Goal: Navigation & Orientation: Find specific page/section

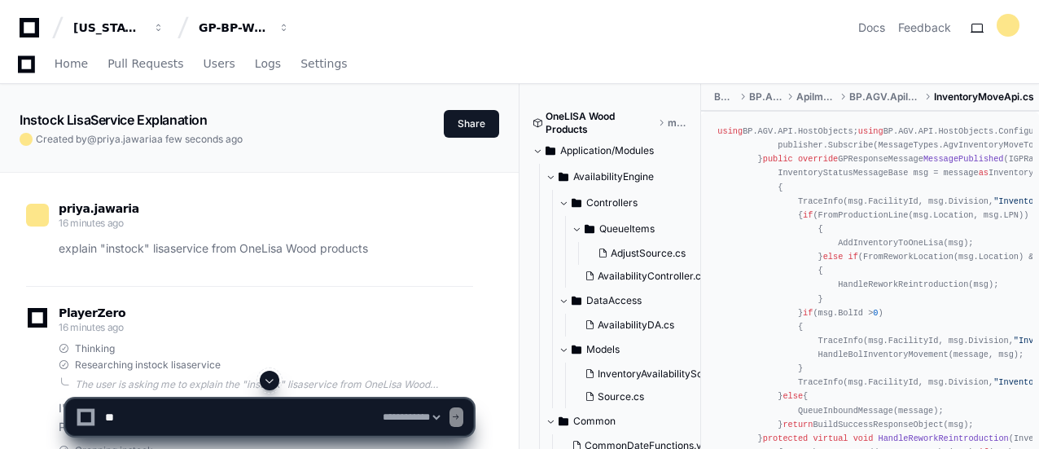
select select "*********"
drag, startPoint x: 38, startPoint y: 63, endPoint x: 308, endPoint y: 81, distance: 270.1
click at [38, 63] on span "Home" at bounding box center [36, 64] width 33 height 10
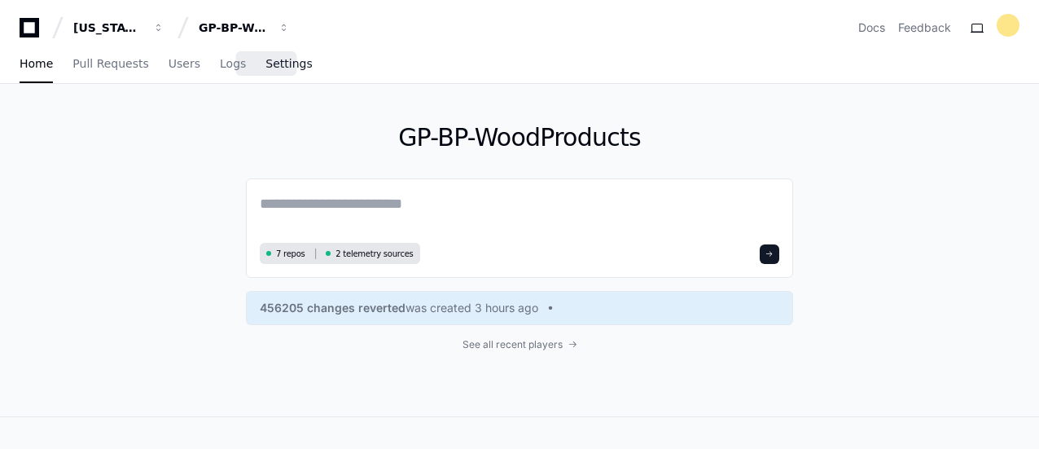
click at [270, 71] on link "Settings" at bounding box center [288, 64] width 46 height 37
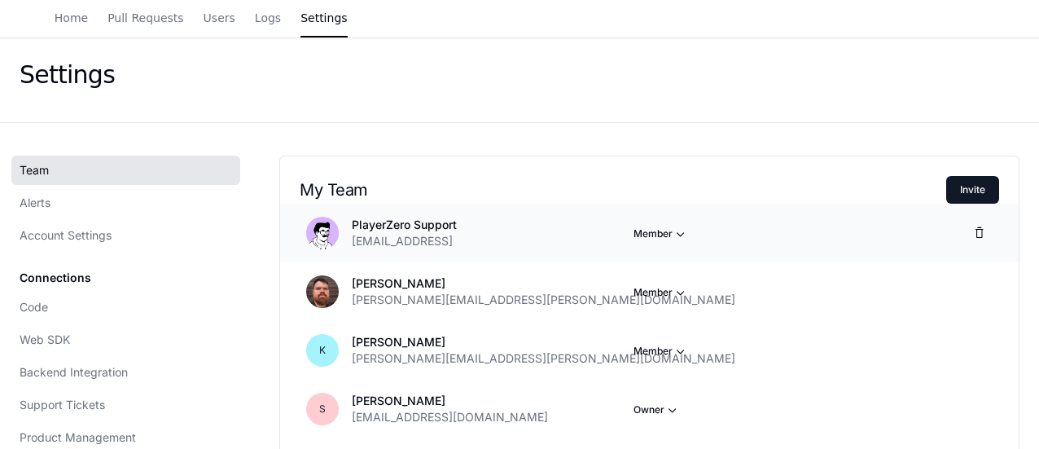
scroll to position [163, 0]
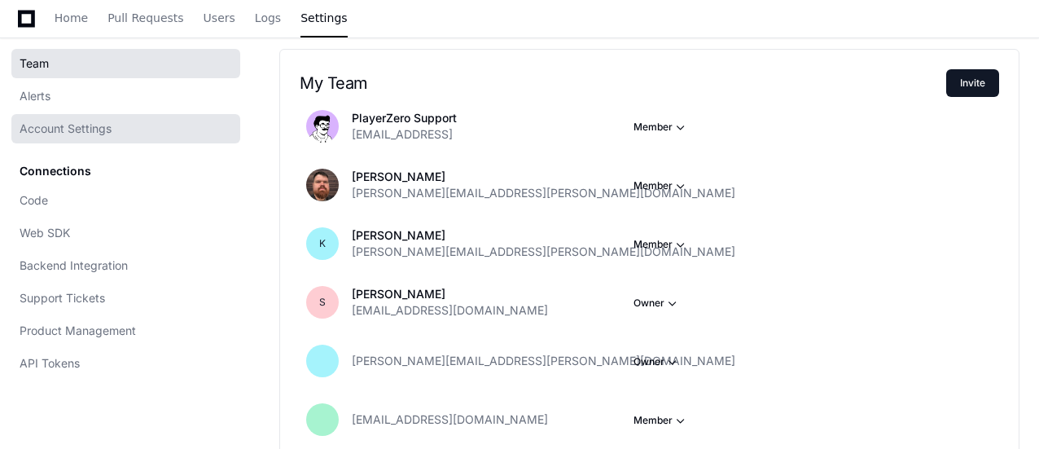
click at [107, 118] on link "Account Settings" at bounding box center [125, 128] width 229 height 29
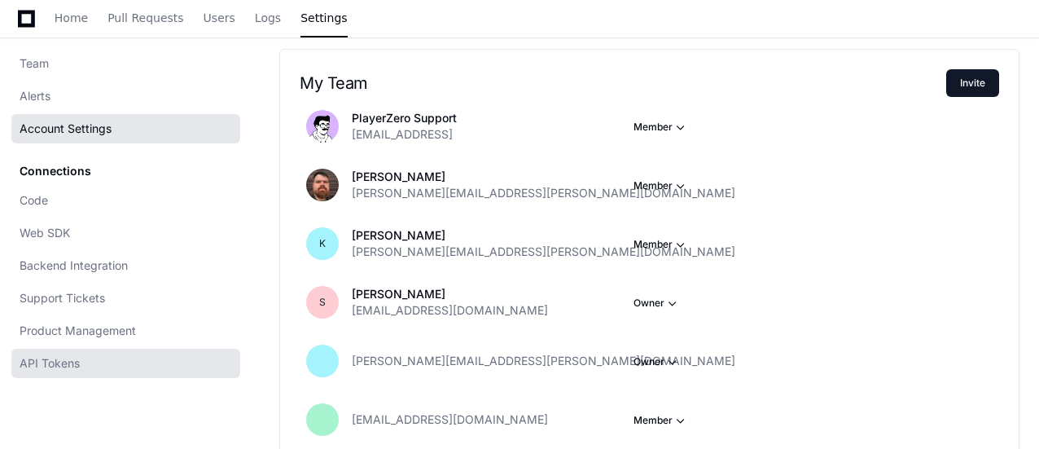
click at [55, 357] on span "API Tokens" at bounding box center [50, 363] width 60 height 16
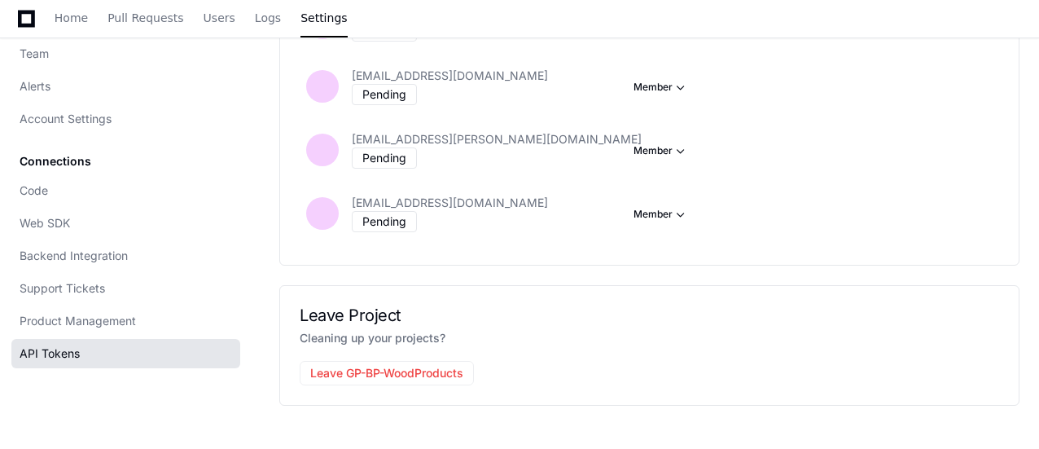
scroll to position [1229, 0]
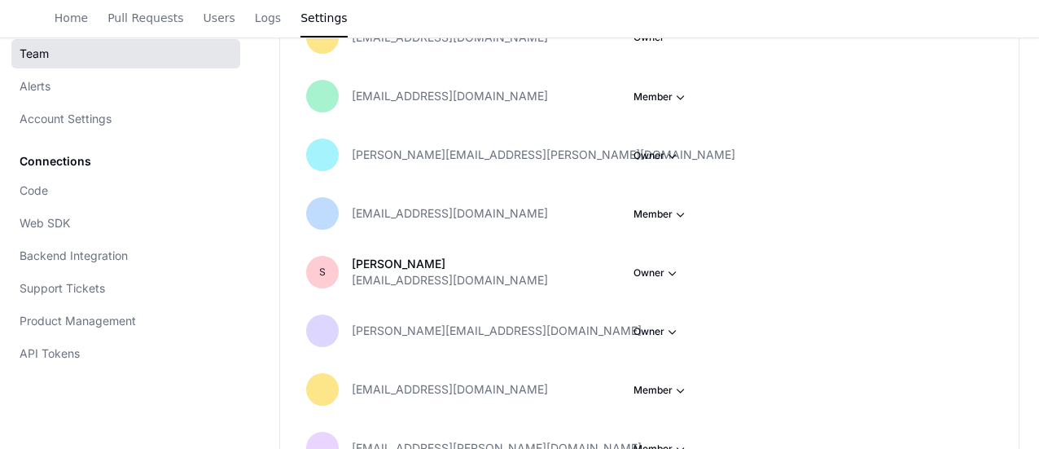
scroll to position [488, 0]
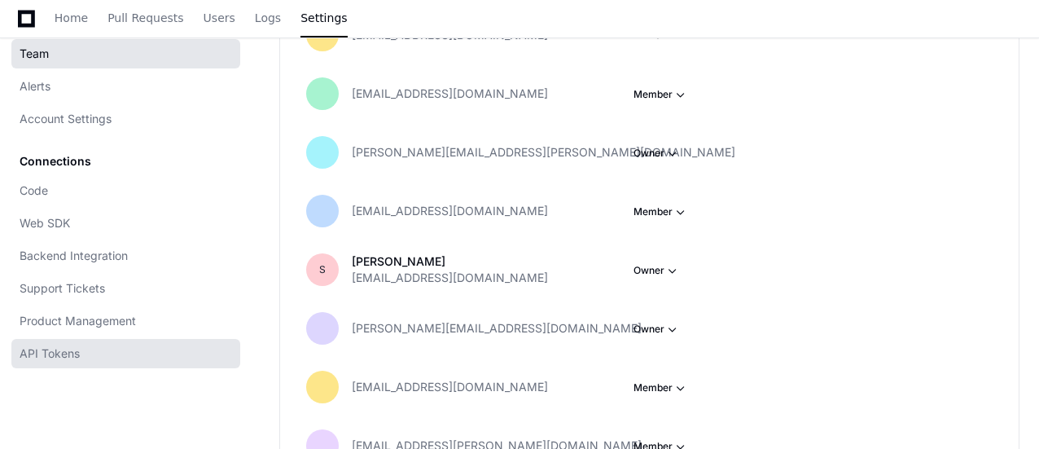
click at [80, 356] on link "API Tokens" at bounding box center [125, 353] width 229 height 29
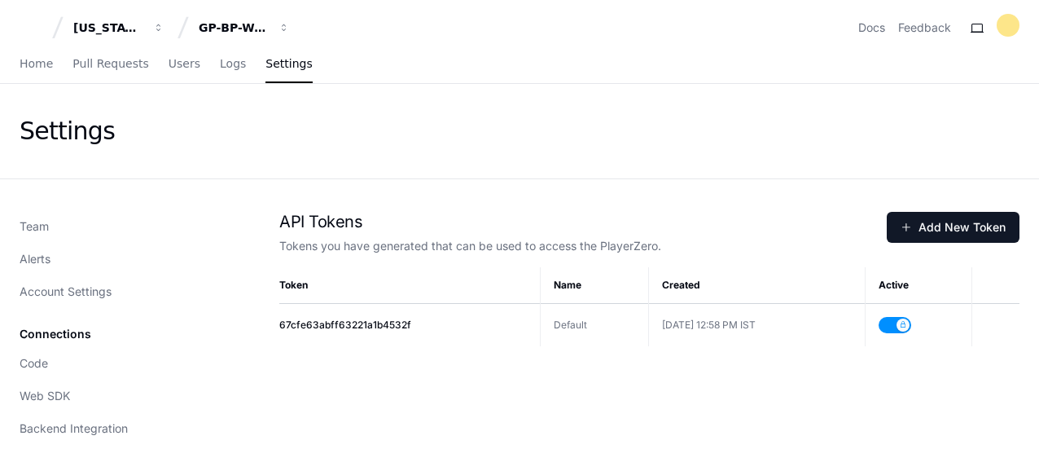
scroll to position [219, 0]
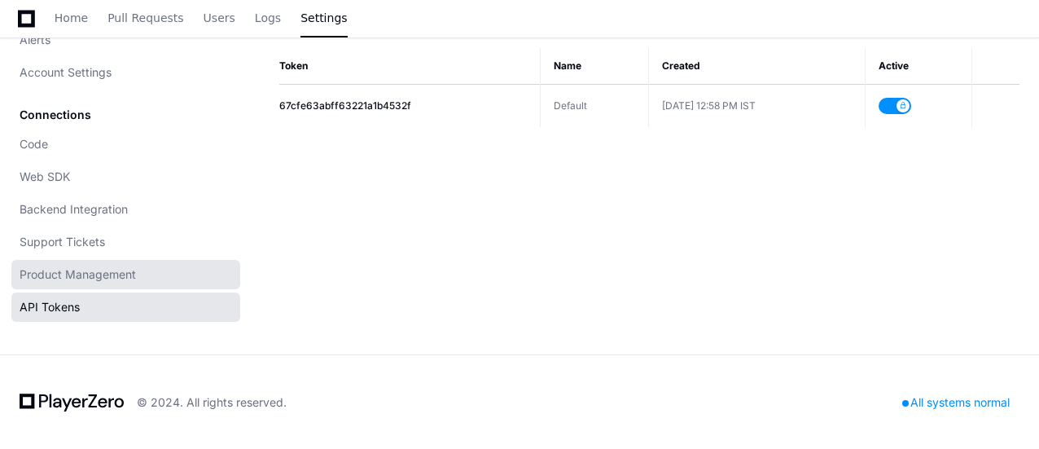
click at [74, 273] on span "Product Management" at bounding box center [78, 274] width 116 height 16
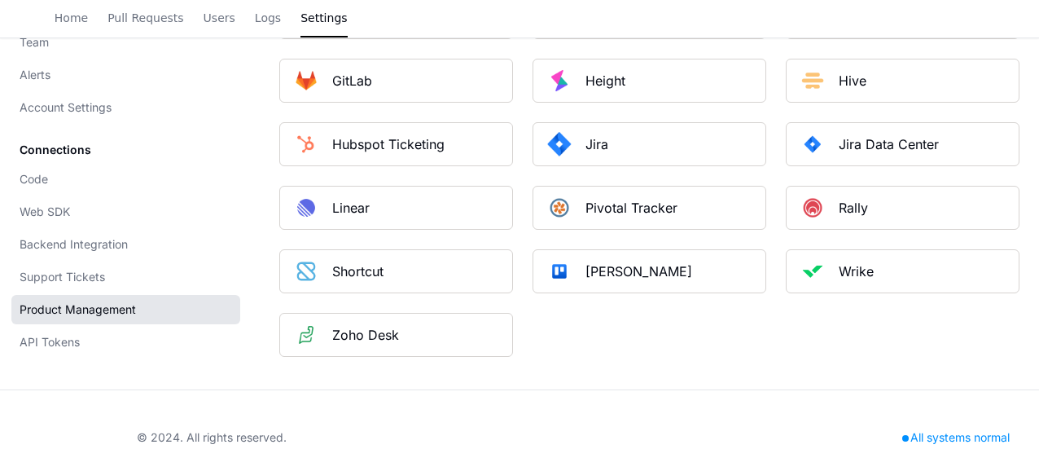
scroll to position [1133, 0]
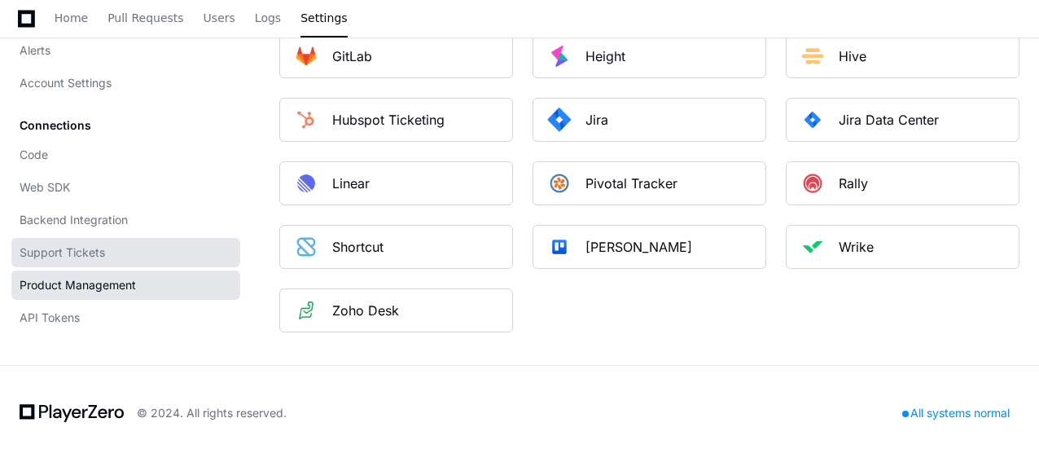
click at [109, 244] on link "Support Tickets" at bounding box center [125, 252] width 229 height 29
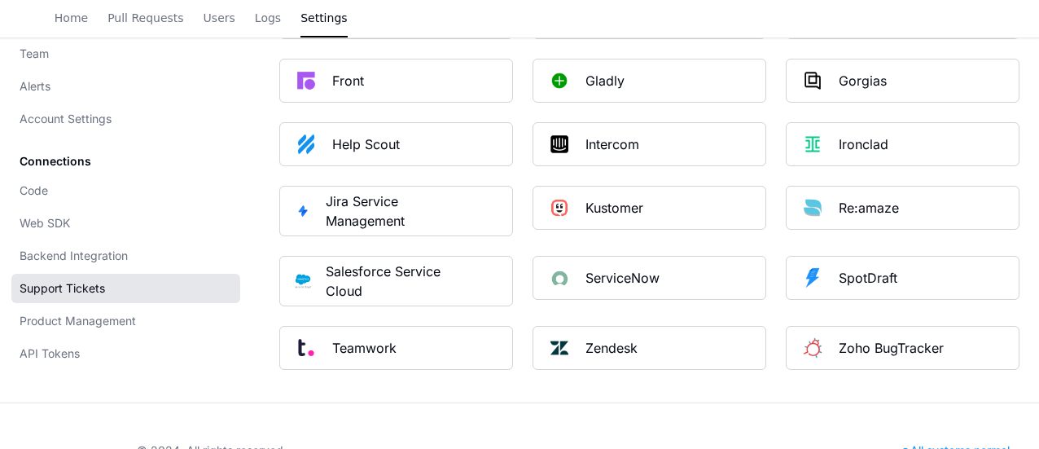
scroll to position [326, 0]
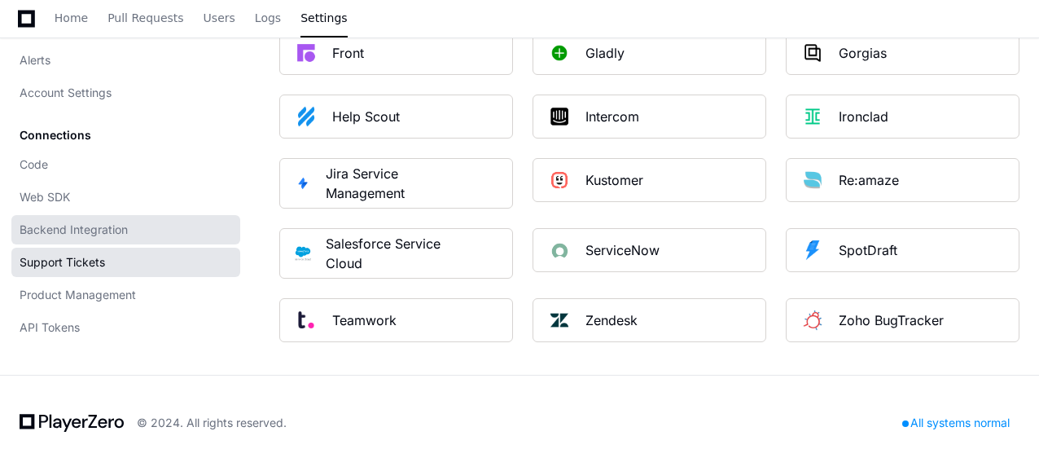
click at [76, 229] on span "Backend Integration" at bounding box center [74, 229] width 108 height 16
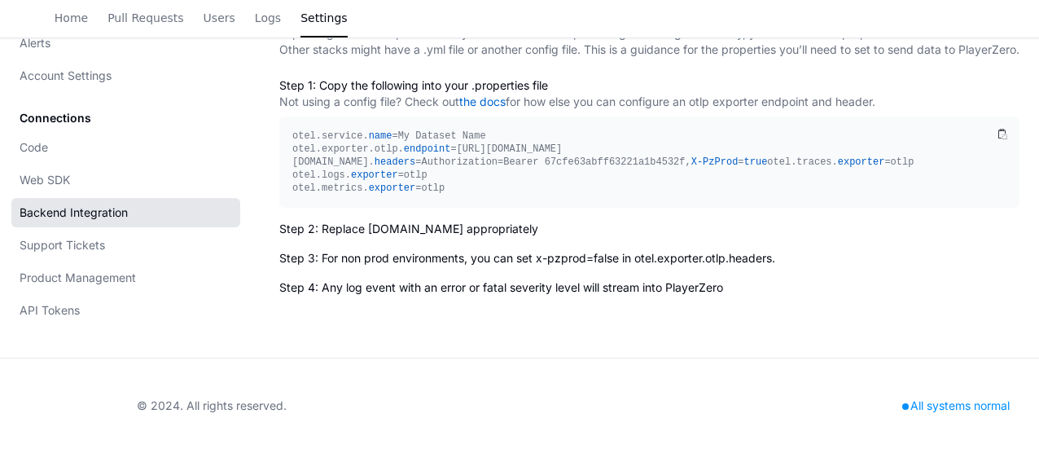
scroll to position [219, 0]
